Goal: Navigation & Orientation: Find specific page/section

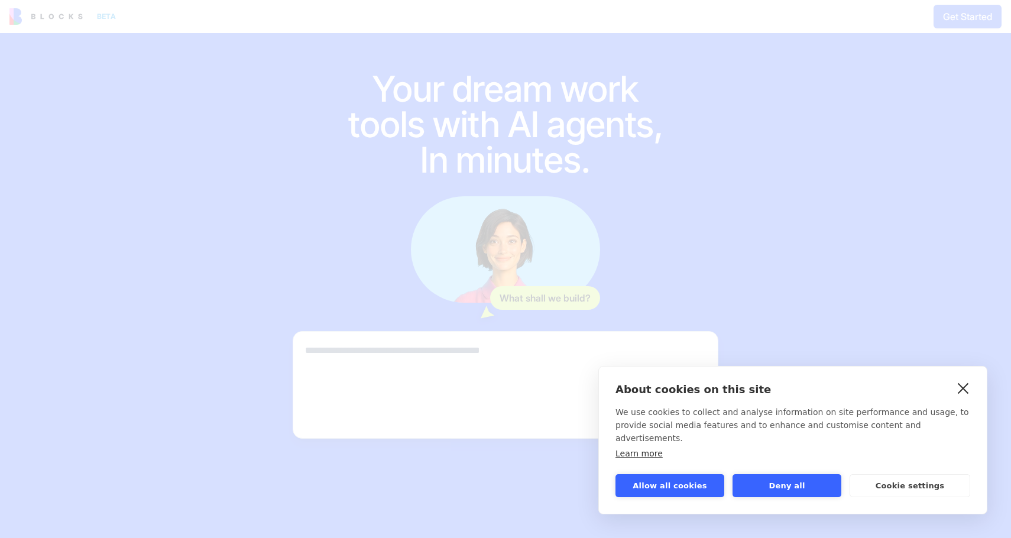
click at [964, 392] on link "close" at bounding box center [963, 387] width 18 height 19
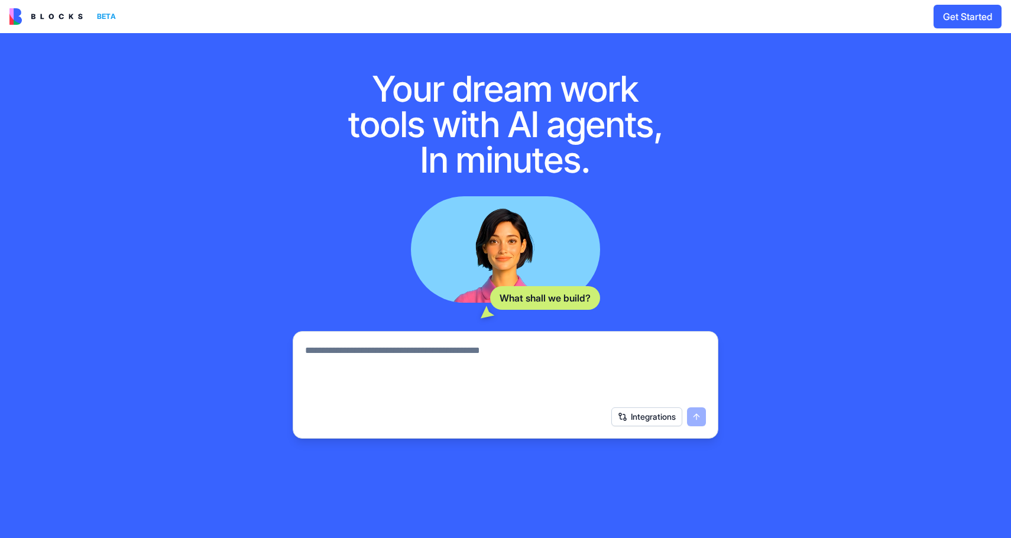
click at [22, 1] on div "BETA Get Started" at bounding box center [505, 16] width 1011 height 33
click at [28, 20] on img at bounding box center [45, 16] width 73 height 17
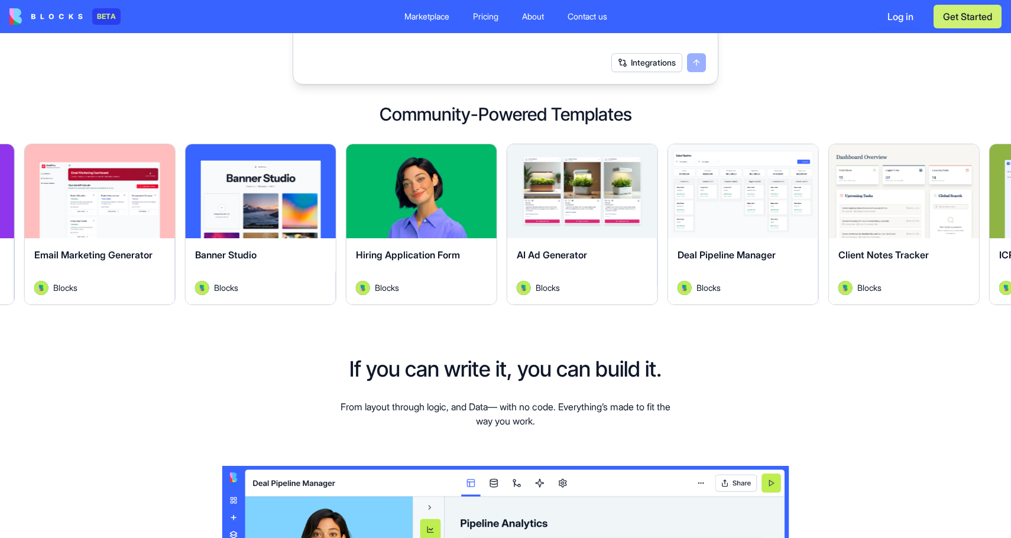
scroll to position [335, 0]
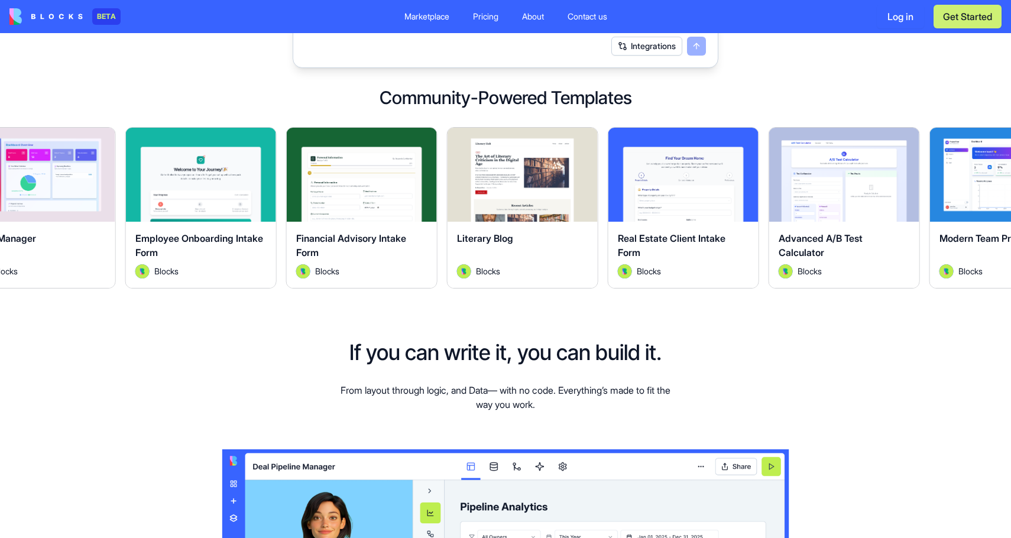
drag, startPoint x: 49, startPoint y: 248, endPoint x: 398, endPoint y: 255, distance: 349.4
click at [398, 255] on div "Financial Advisory Intake Form" at bounding box center [361, 247] width 131 height 33
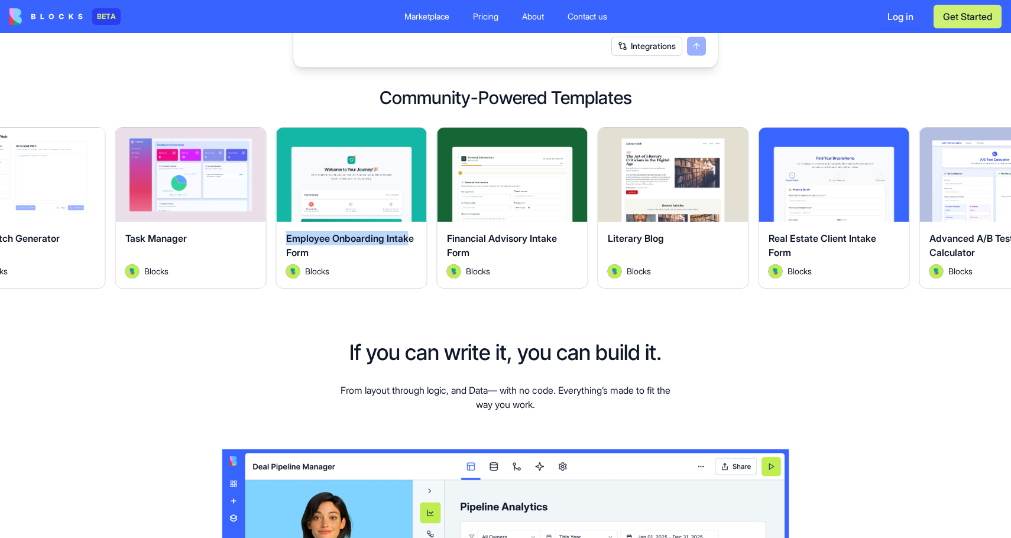
drag, startPoint x: 261, startPoint y: 232, endPoint x: 411, endPoint y: 212, distance: 152.0
click at [411, 212] on div "Explore Employee Onboarding Intake Form Blocks" at bounding box center [351, 207] width 151 height 161
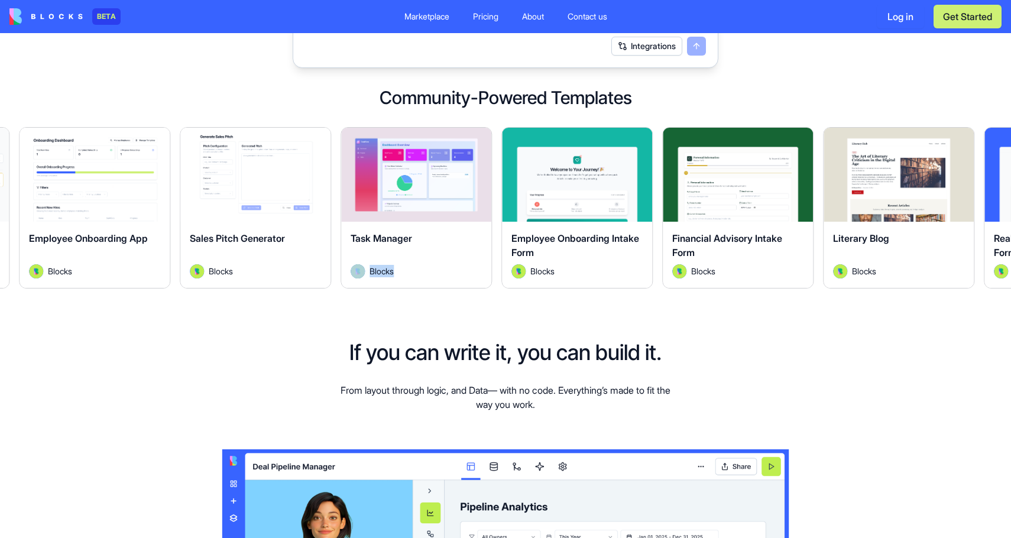
drag, startPoint x: 172, startPoint y: 267, endPoint x: 406, endPoint y: 245, distance: 234.5
click at [406, 245] on div "Task Manager Blocks" at bounding box center [416, 255] width 150 height 66
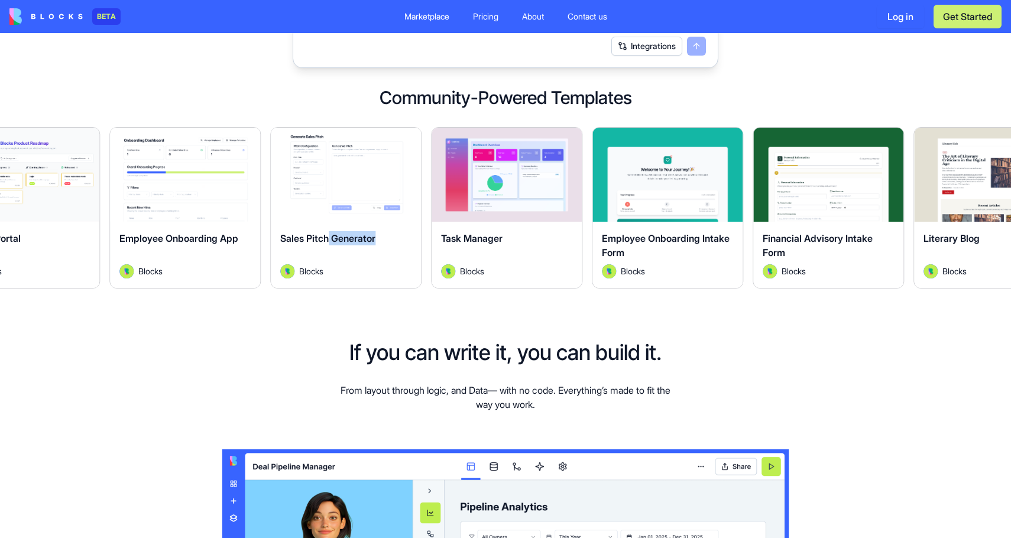
drag, startPoint x: 255, startPoint y: 263, endPoint x: 427, endPoint y: 242, distance: 173.3
click at [411, 242] on div "Sales Pitch Generator" at bounding box center [345, 247] width 131 height 33
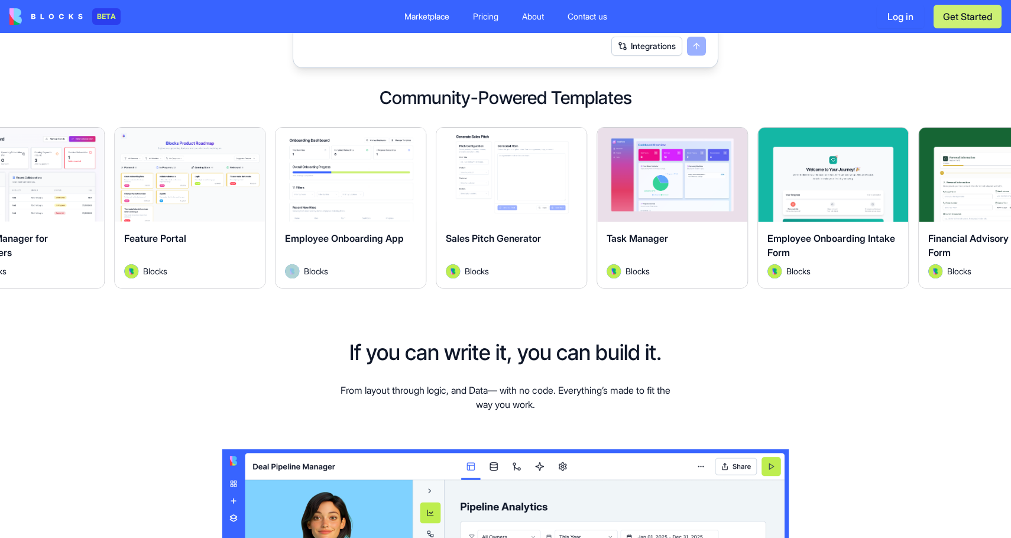
drag, startPoint x: 265, startPoint y: 266, endPoint x: 424, endPoint y: 244, distance: 160.5
click at [424, 244] on div "Employee Onboarding App Blocks" at bounding box center [350, 255] width 150 height 66
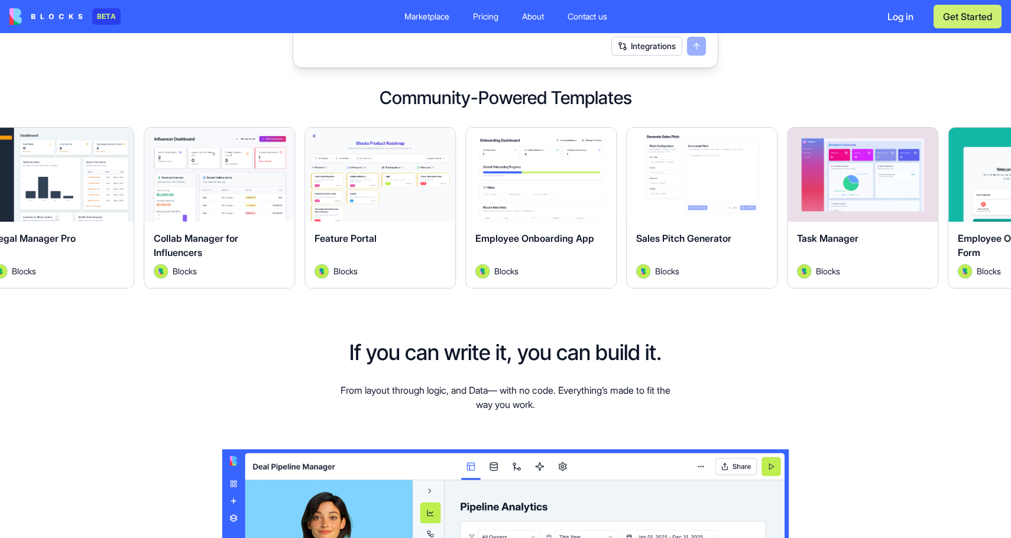
drag, startPoint x: 246, startPoint y: 219, endPoint x: 464, endPoint y: 206, distance: 218.5
click at [456, 206] on div "Explore Feature Portal Blocks" at bounding box center [375, 207] width 161 height 161
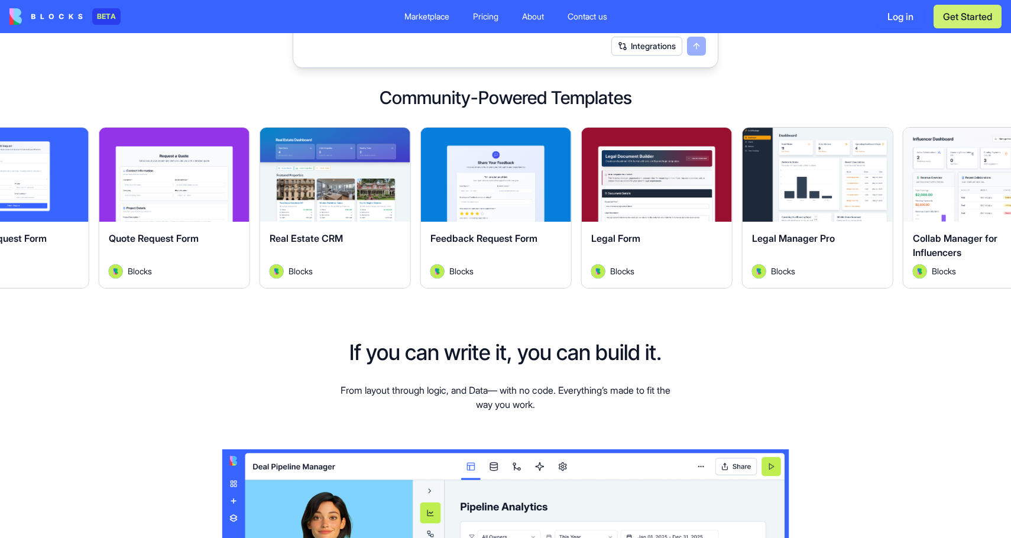
drag, startPoint x: 344, startPoint y: 256, endPoint x: 480, endPoint y: 254, distance: 136.0
click at [401, 254] on div "Real Estate CRM" at bounding box center [335, 247] width 131 height 33
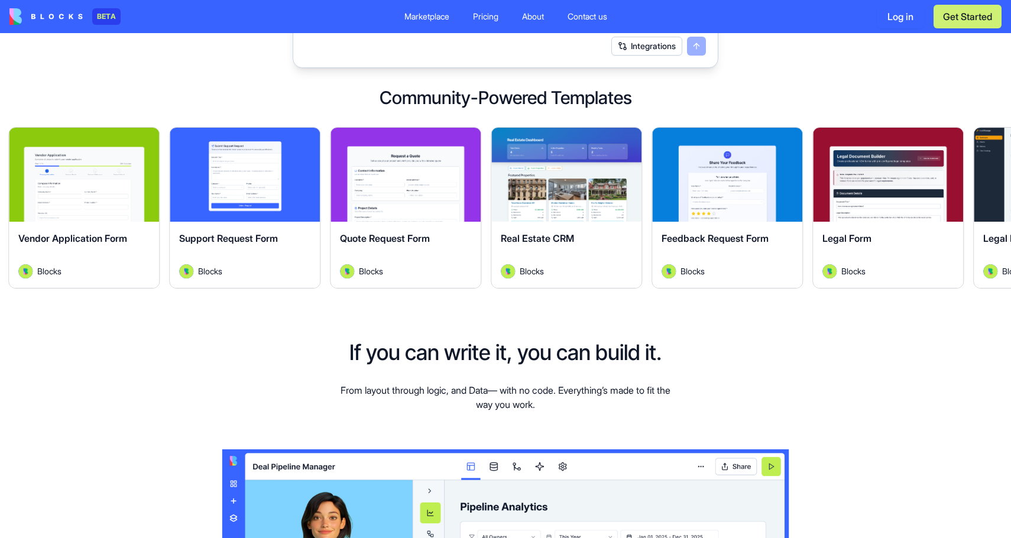
drag, startPoint x: 375, startPoint y: 259, endPoint x: 516, endPoint y: 258, distance: 141.3
click at [517, 258] on div "Real Estate CRM" at bounding box center [566, 247] width 131 height 33
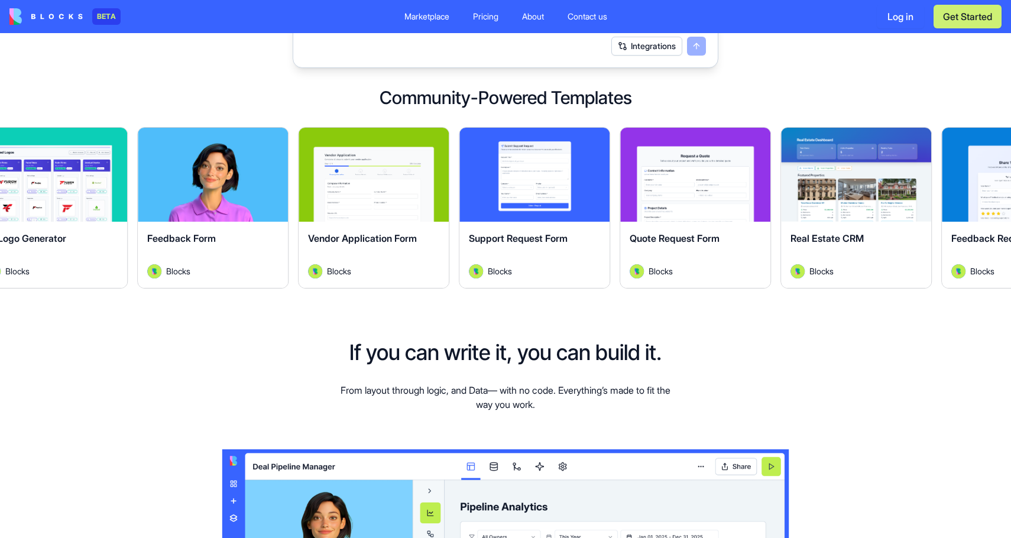
drag, startPoint x: 366, startPoint y: 260, endPoint x: 504, endPoint y: 256, distance: 137.8
click at [439, 259] on div "Vendor Application Form" at bounding box center [373, 247] width 131 height 33
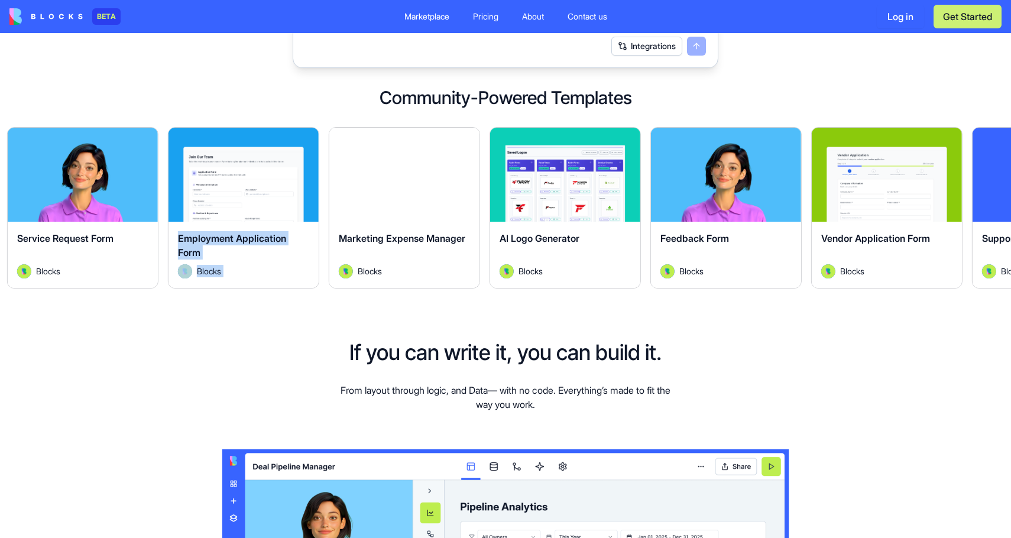
drag, startPoint x: 316, startPoint y: 212, endPoint x: 472, endPoint y: 241, distance: 159.4
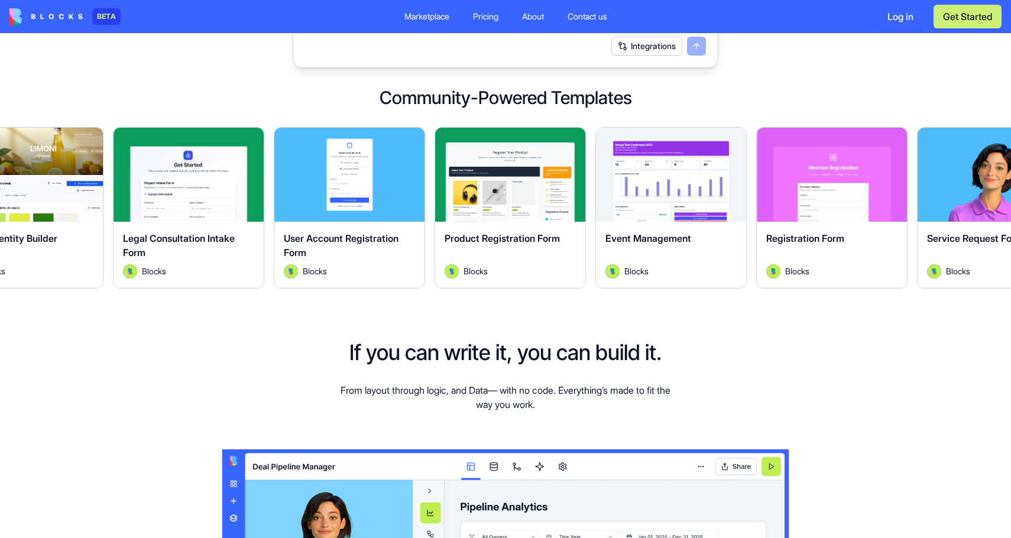
drag, startPoint x: 359, startPoint y: 229, endPoint x: 417, endPoint y: 225, distance: 57.5
click at [417, 225] on div "User Account Registration Form Blocks" at bounding box center [349, 255] width 150 height 66
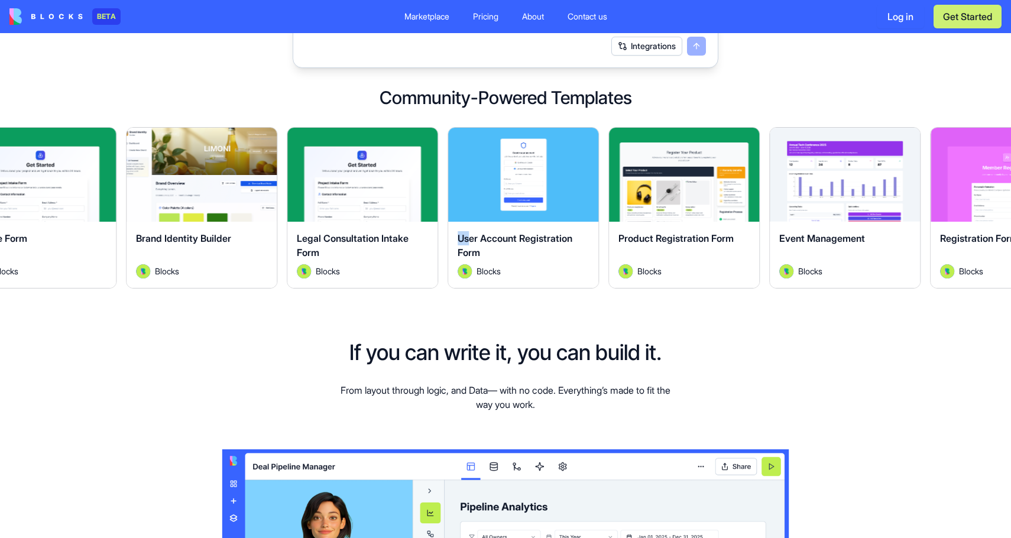
drag, startPoint x: 270, startPoint y: 233, endPoint x: 447, endPoint y: 238, distance: 177.4
click at [447, 238] on div "Explore User Account Registration Form Blocks" at bounding box center [518, 207] width 161 height 161
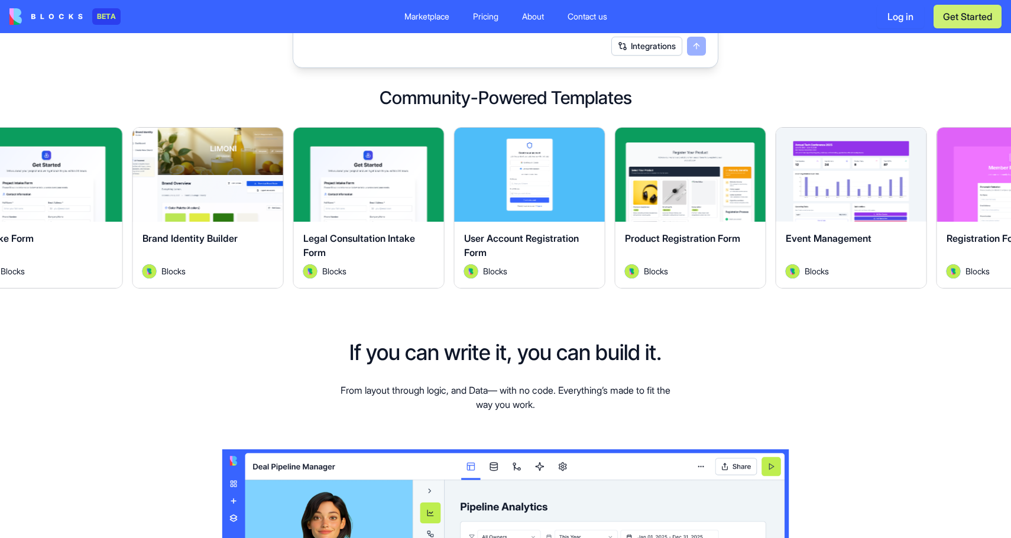
drag, startPoint x: 327, startPoint y: 228, endPoint x: 473, endPoint y: 228, distance: 146.0
click at [444, 228] on div "Legal Consultation Intake Form Blocks" at bounding box center [369, 255] width 150 height 66
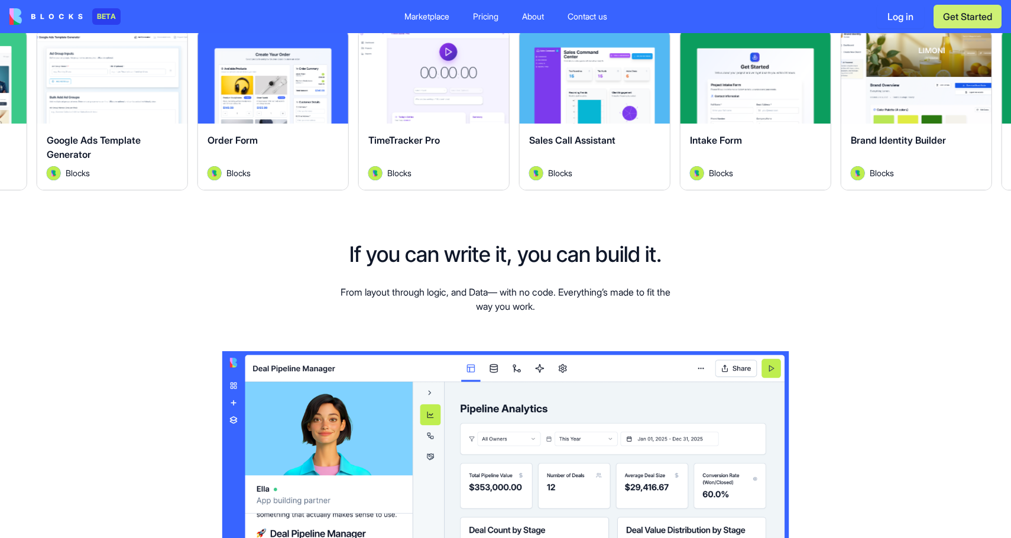
scroll to position [364, 0]
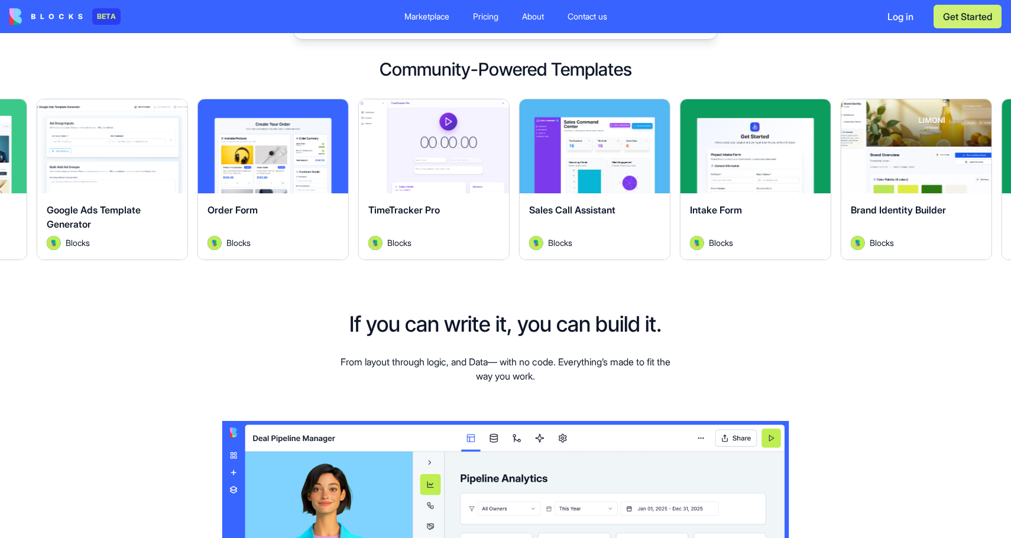
drag, startPoint x: 455, startPoint y: 220, endPoint x: 544, endPoint y: 216, distance: 89.4
click at [500, 216] on div "TimeTracker Pro" at bounding box center [433, 219] width 131 height 33
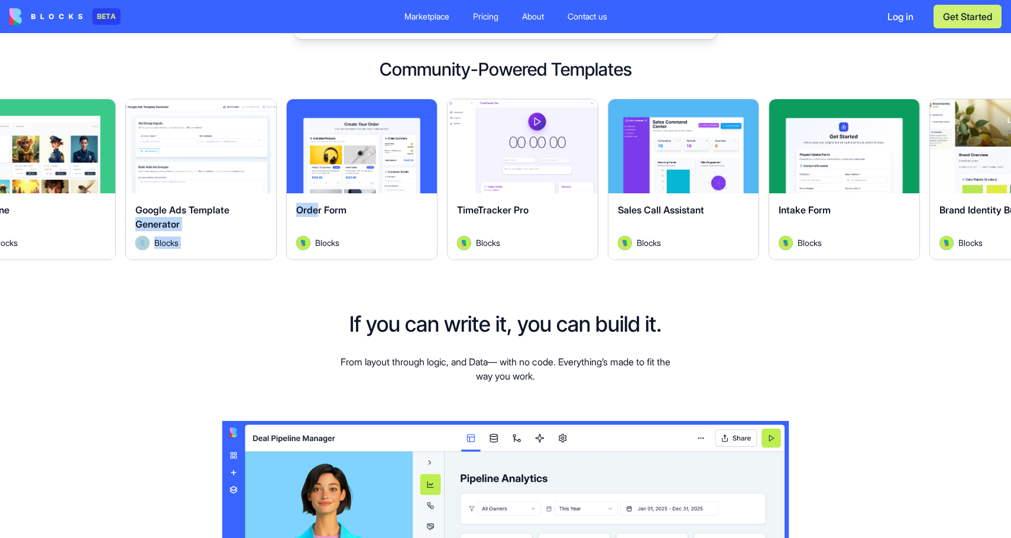
drag, startPoint x: 248, startPoint y: 212, endPoint x: 416, endPoint y: 212, distance: 167.9
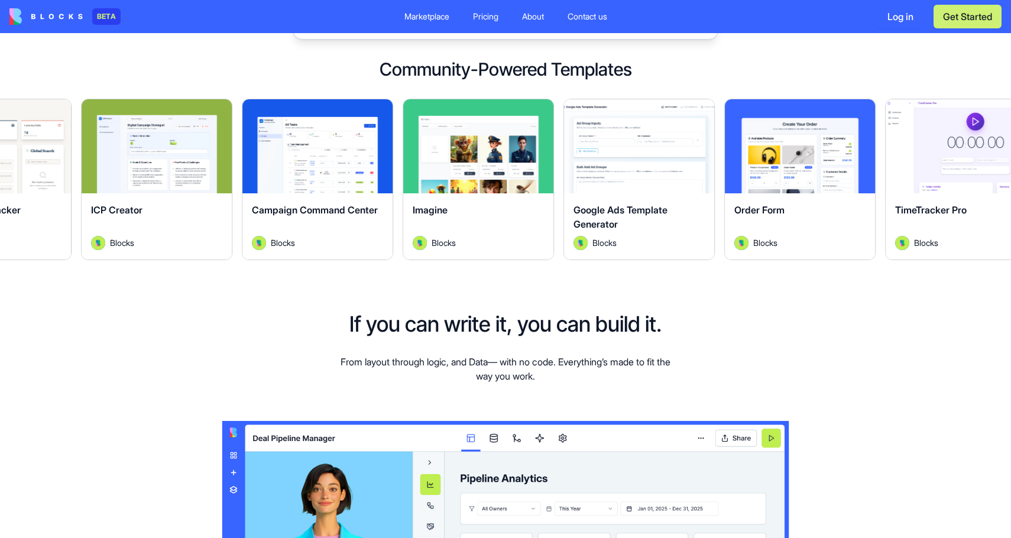
drag, startPoint x: 416, startPoint y: 212, endPoint x: 463, endPoint y: 210, distance: 46.8
click at [463, 210] on div "Imagine" at bounding box center [478, 219] width 131 height 33
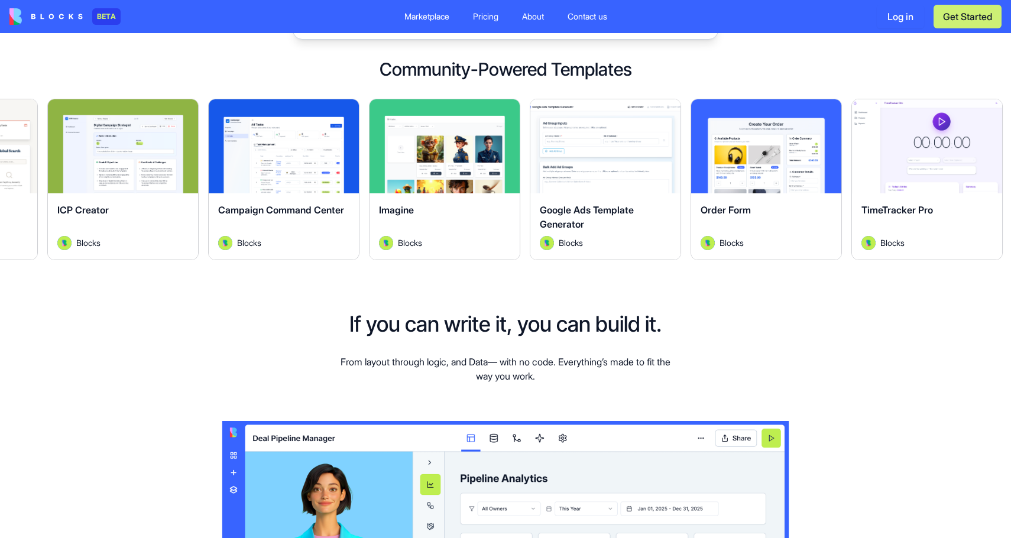
drag, startPoint x: 246, startPoint y: 184, endPoint x: 387, endPoint y: 191, distance: 141.5
click at [359, 191] on div "Explore" at bounding box center [284, 146] width 150 height 94
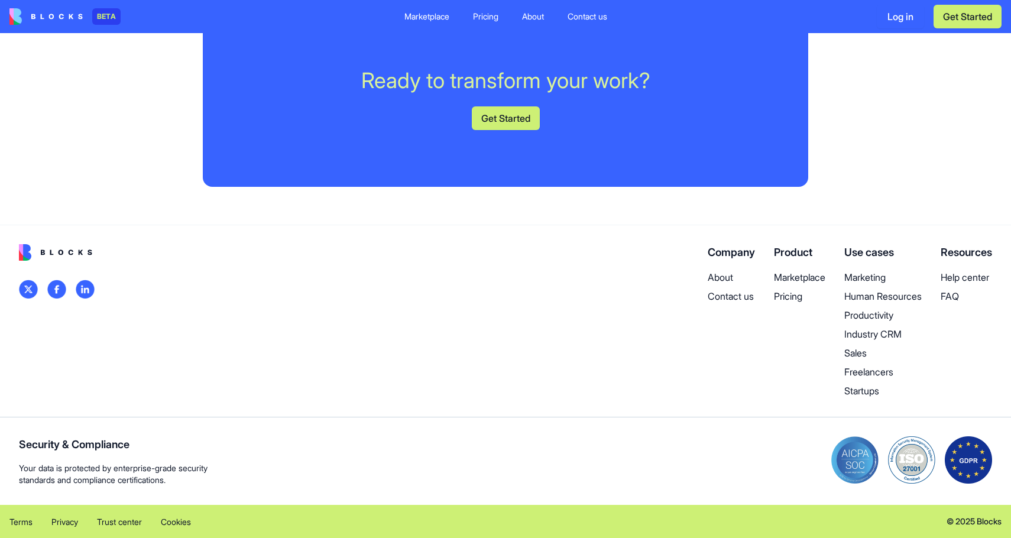
scroll to position [2950, 0]
click at [792, 303] on p "Pricing" at bounding box center [799, 296] width 51 height 14
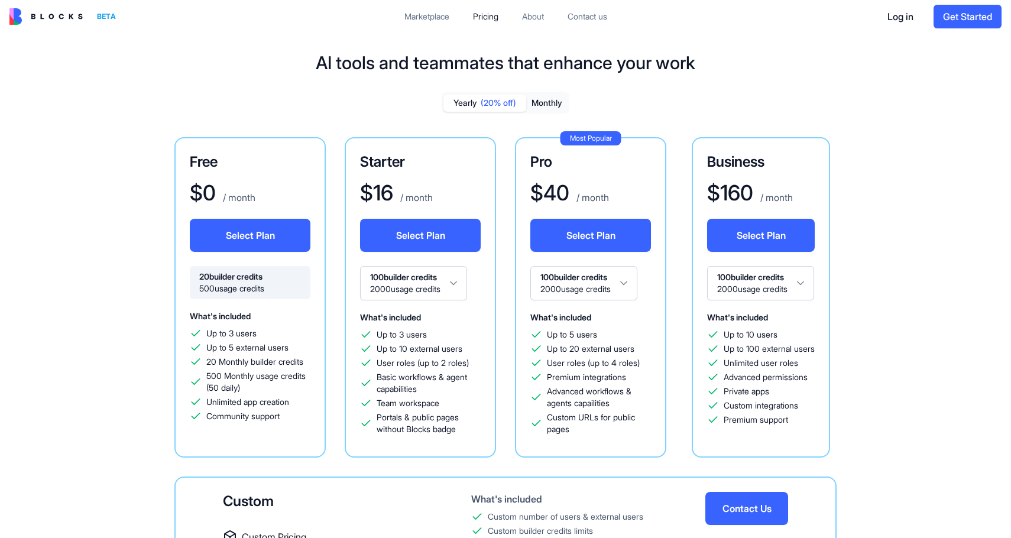
click at [424, 19] on div "Marketplace" at bounding box center [426, 17] width 45 height 12
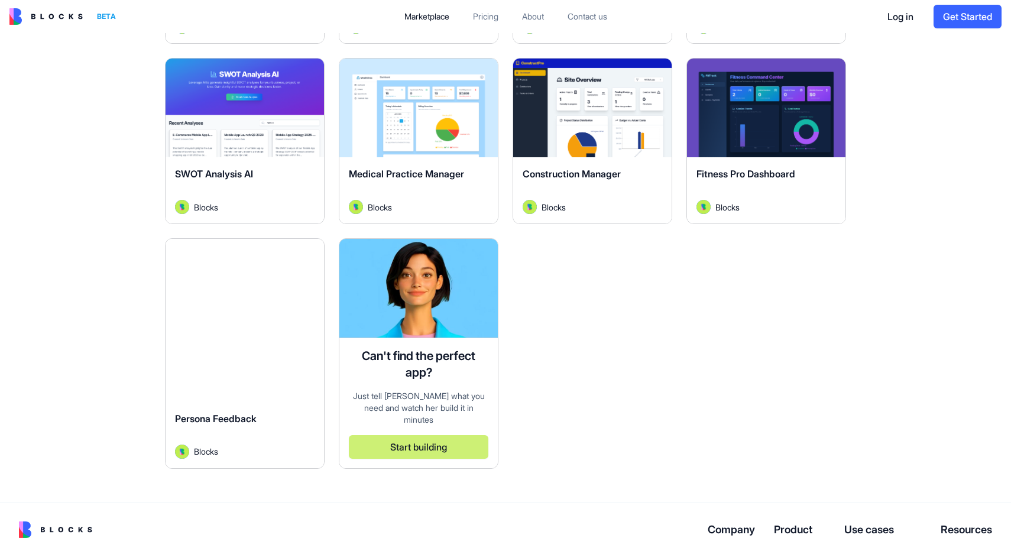
scroll to position [2925, 0]
